Goal: Task Accomplishment & Management: Complete application form

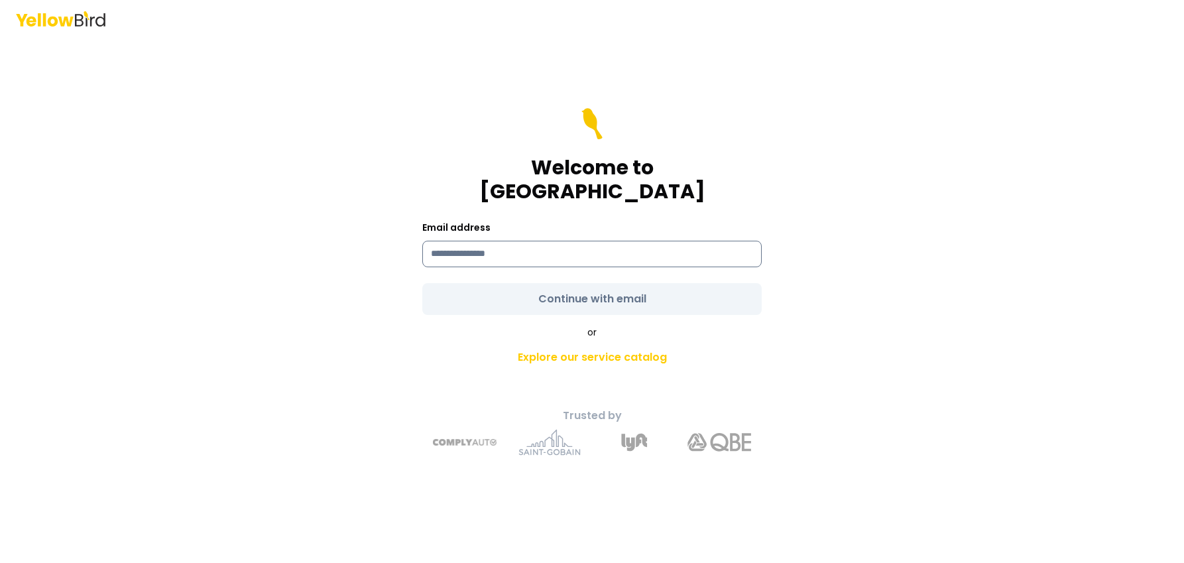
click at [453, 242] on input at bounding box center [591, 254] width 339 height 27
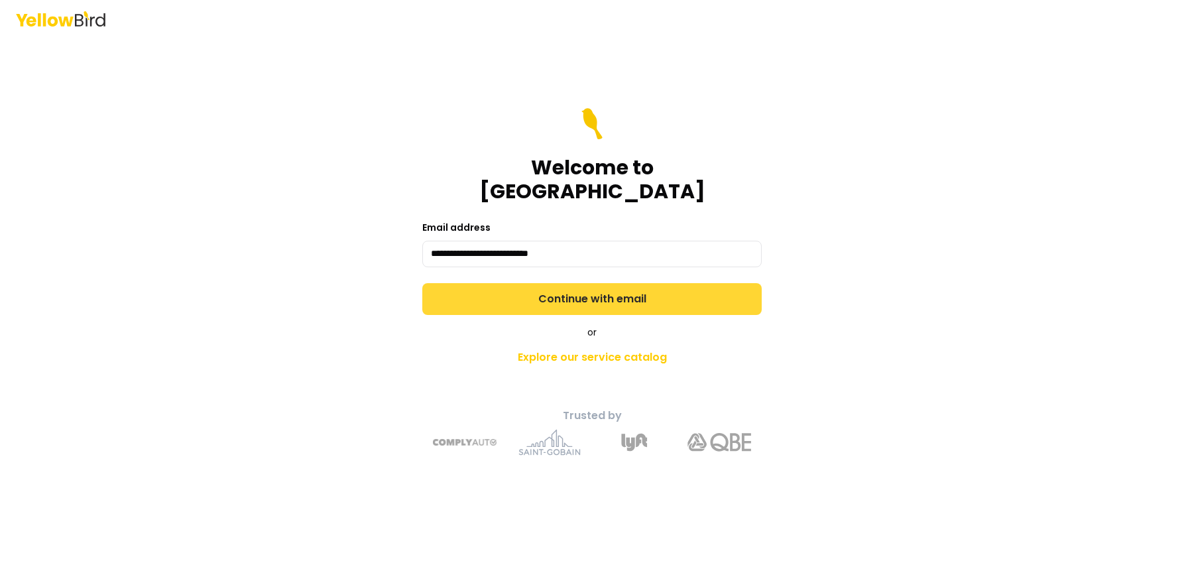
type input "**********"
click at [478, 284] on button "Continue with email" at bounding box center [591, 299] width 339 height 32
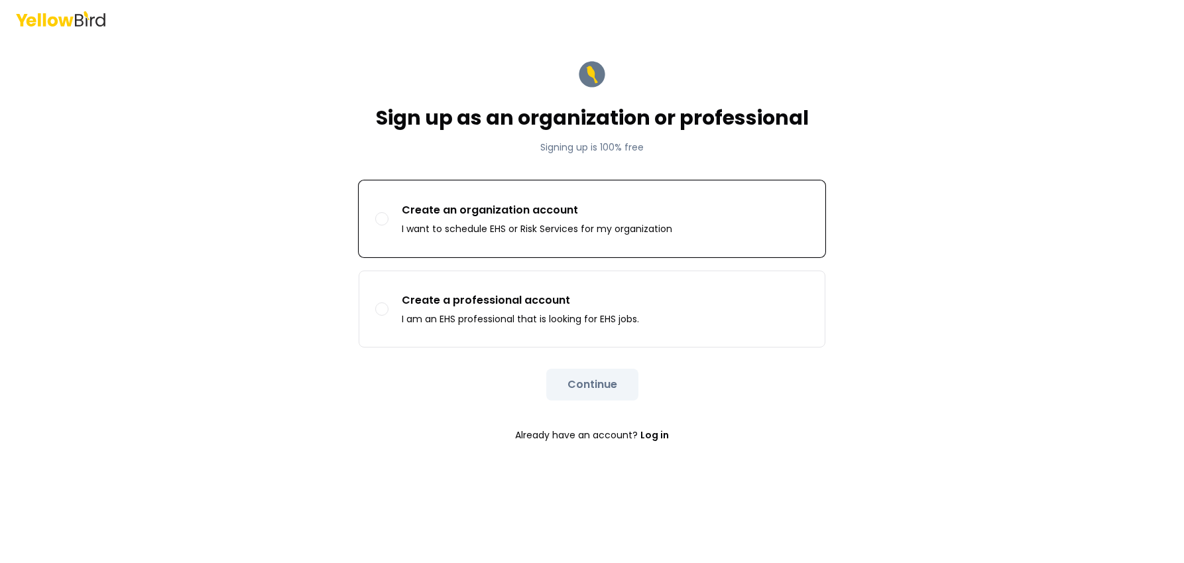
click at [388, 215] on label "Create an organization account I want to schedule EHS or Risk Services for my o…" at bounding box center [591, 219] width 465 height 76
click at [388, 215] on button "Create an organization account I want to schedule EHS or Risk Services for my o…" at bounding box center [381, 218] width 13 height 13
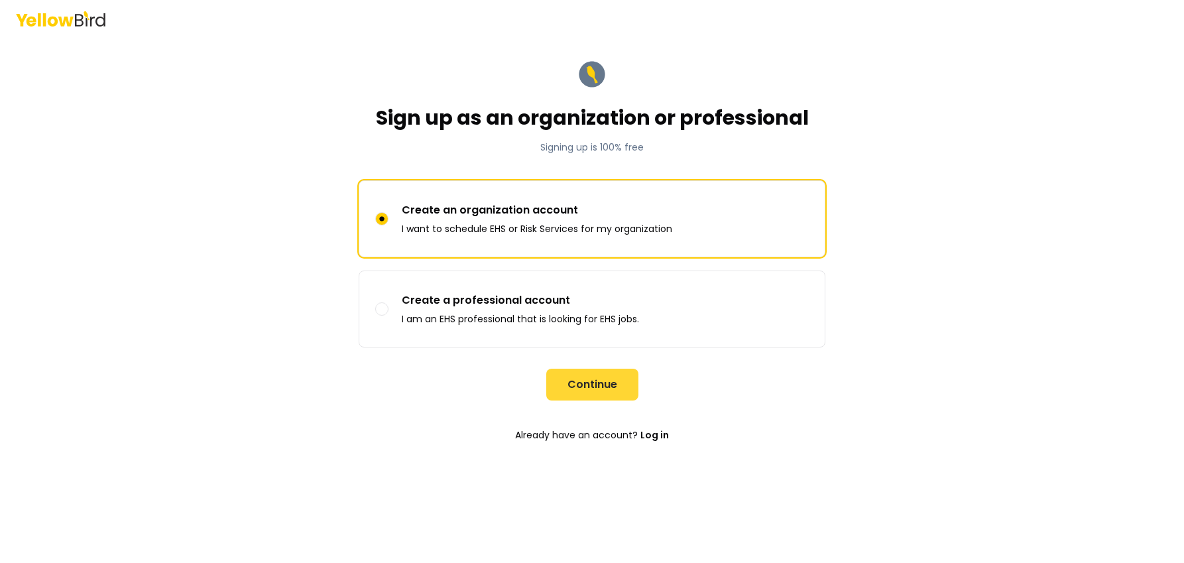
click at [583, 378] on button "Continue" at bounding box center [592, 385] width 92 height 32
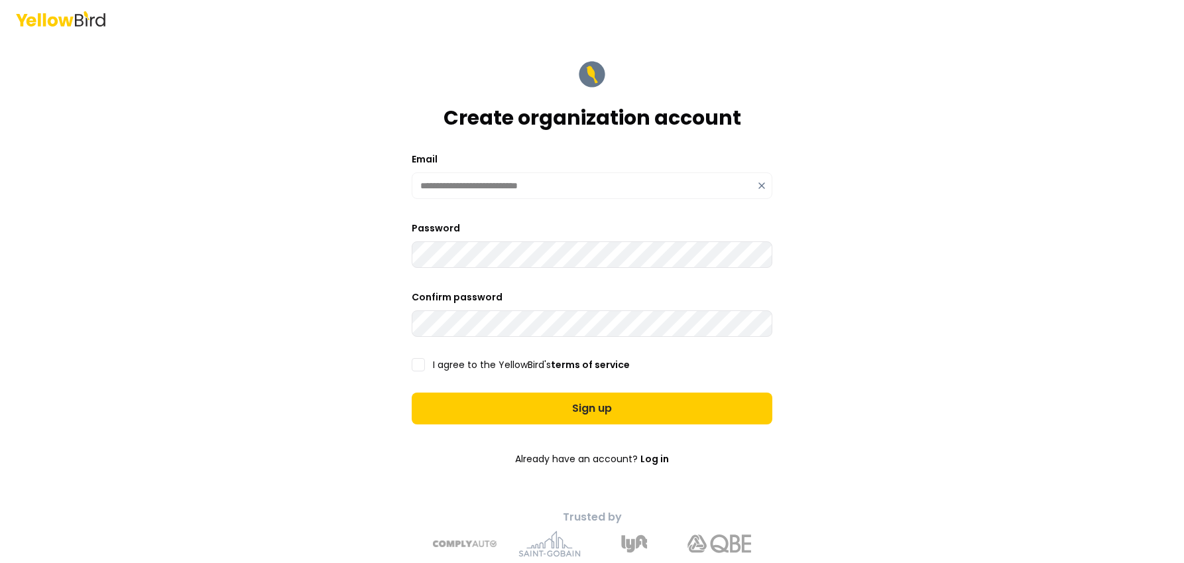
drag, startPoint x: 416, startPoint y: 363, endPoint x: 438, endPoint y: 381, distance: 29.2
click at [416, 363] on button "I agree to the YellowBird's terms of service" at bounding box center [418, 364] width 13 height 13
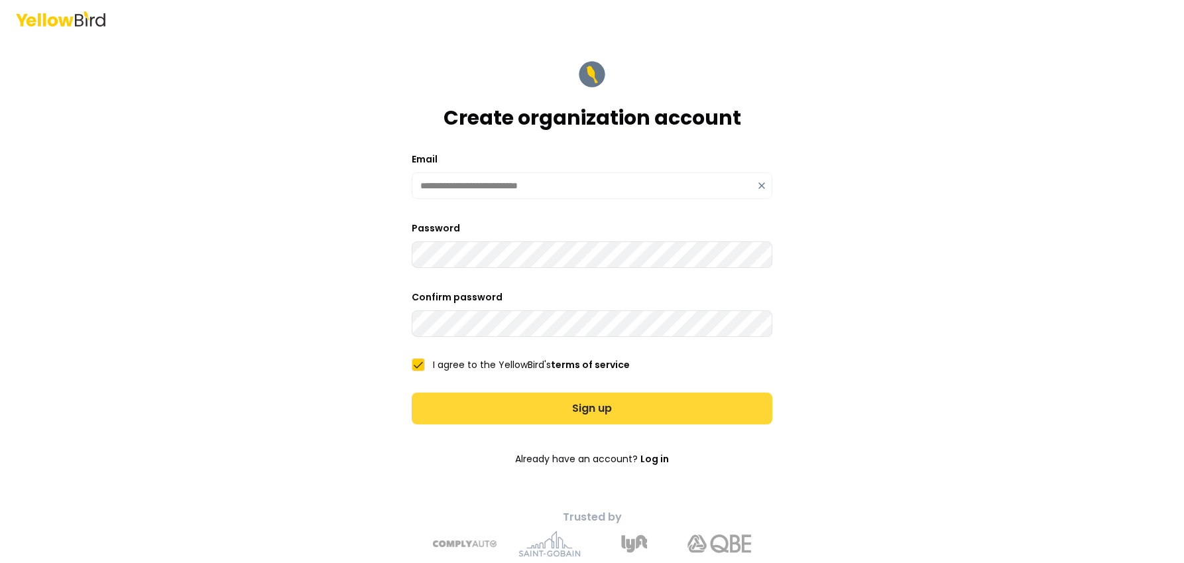
click at [497, 410] on button "Sign up" at bounding box center [592, 408] width 361 height 32
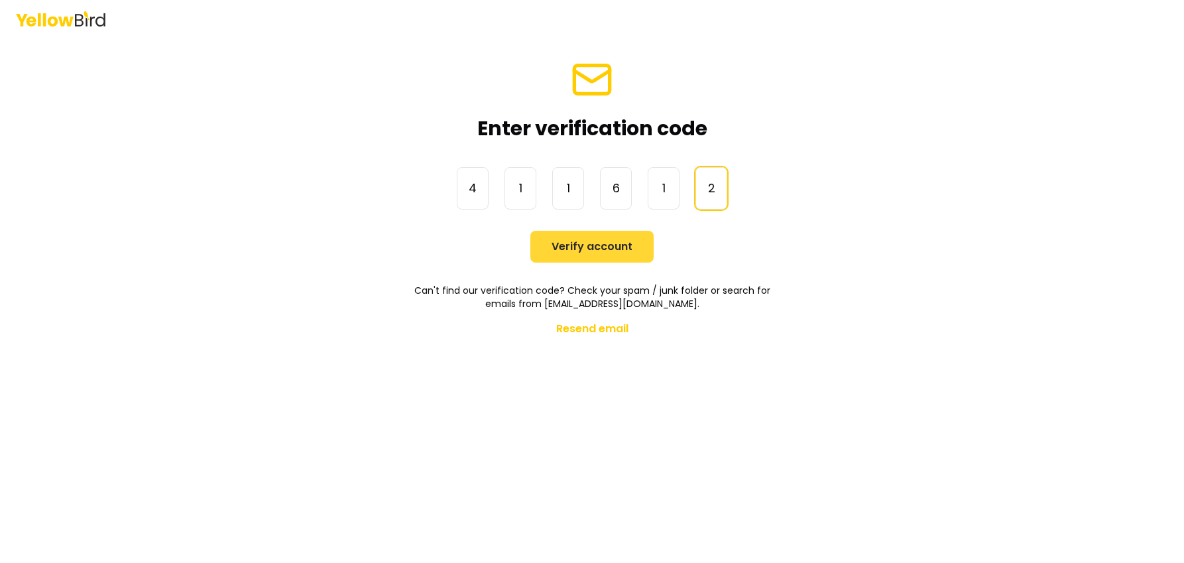
type input "******"
click at [583, 249] on button "Verify account" at bounding box center [591, 247] width 123 height 32
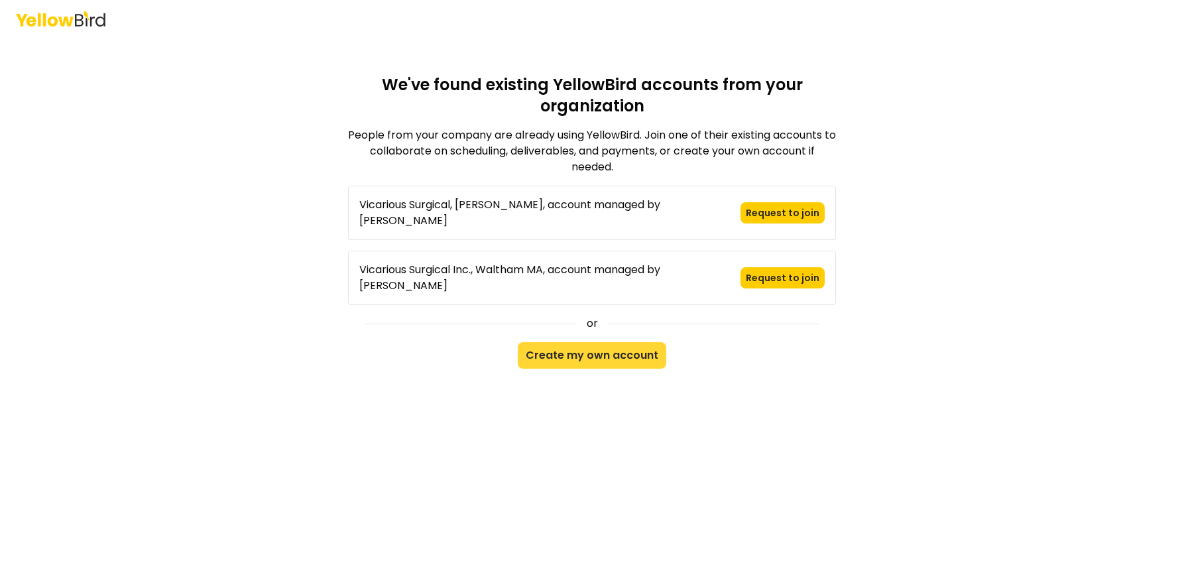
click at [586, 342] on button "Create my own account" at bounding box center [592, 355] width 148 height 27
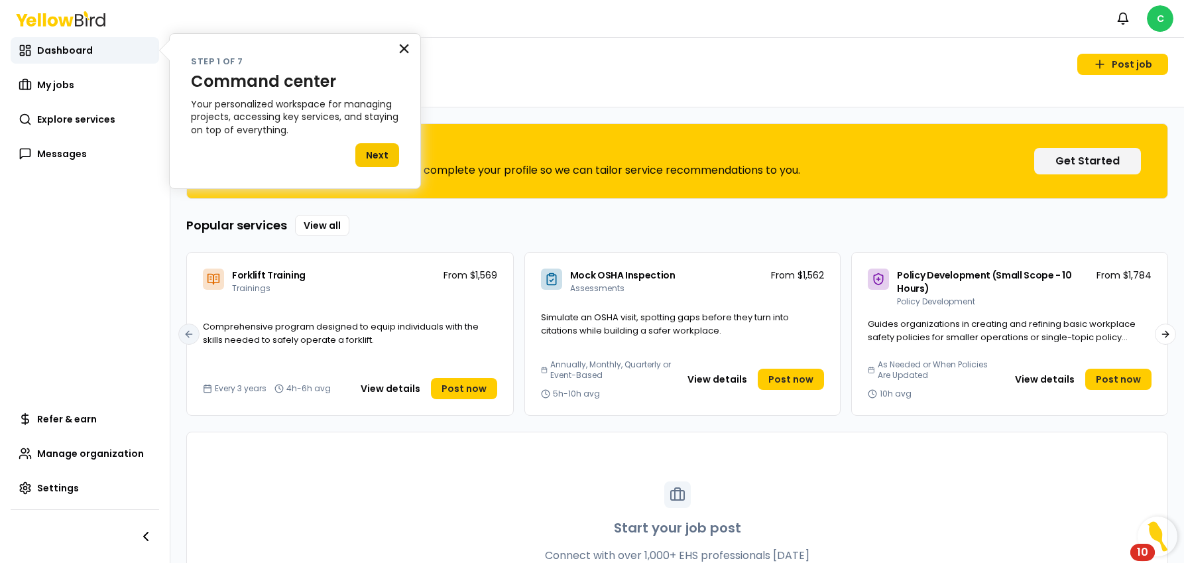
click at [400, 50] on button "×" at bounding box center [404, 48] width 13 height 21
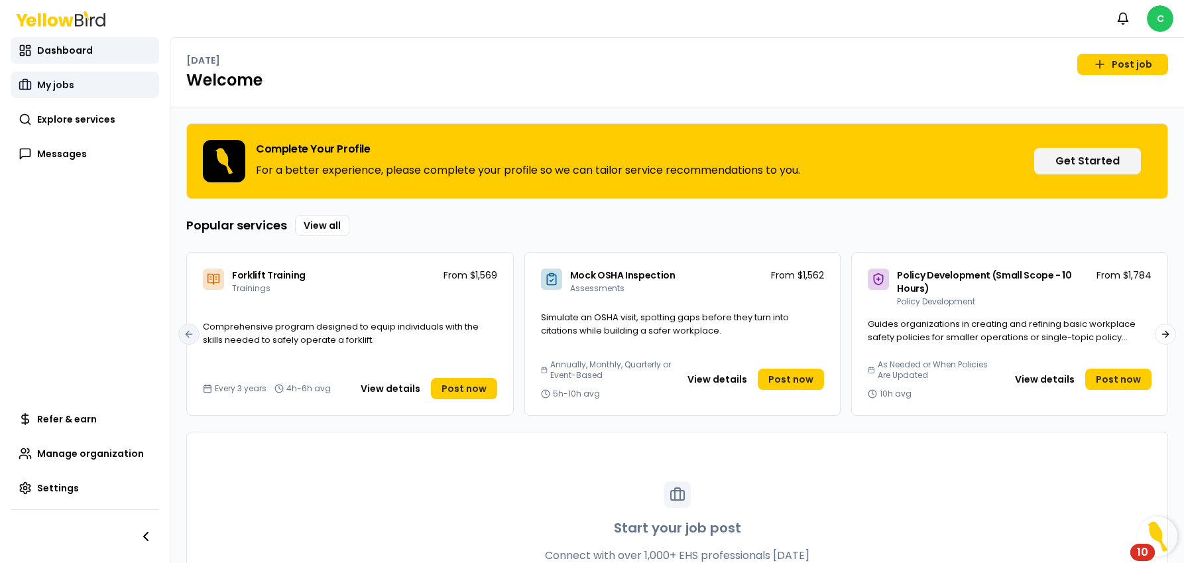
click at [77, 91] on link "My jobs" at bounding box center [85, 85] width 148 height 27
